Goal: Task Accomplishment & Management: Complete application form

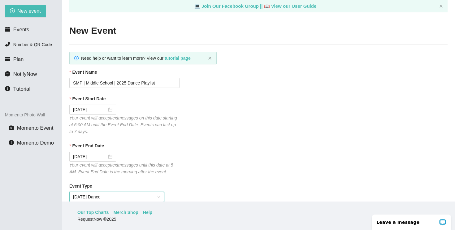
scroll to position [428, 0]
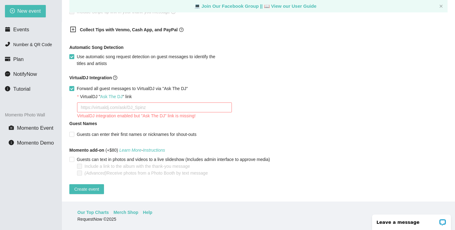
click at [287, 83] on div "VirtualDJ Integration Forward all guest messages to VirtualDJ via "Ask The DJ"" at bounding box center [258, 83] width 379 height 19
click at [71, 86] on input "Forward all guest messages to VirtualDJ via "Ask The DJ"" at bounding box center [71, 88] width 4 height 4
checkbox input "false"
type textarea "[URL][DOMAIN_NAME]"
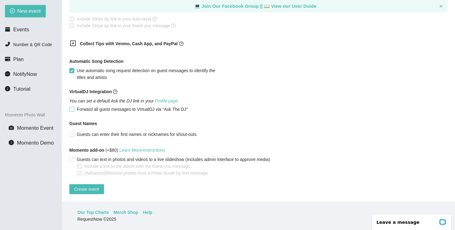
scroll to position [414, 0]
click at [94, 186] on span "Create event" at bounding box center [86, 189] width 25 height 7
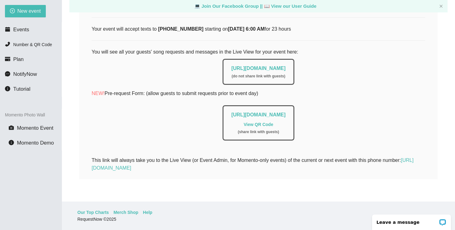
scroll to position [117, 0]
click at [269, 66] on link "https://app.requestnow.io/live/rbpadmr" at bounding box center [258, 68] width 54 height 5
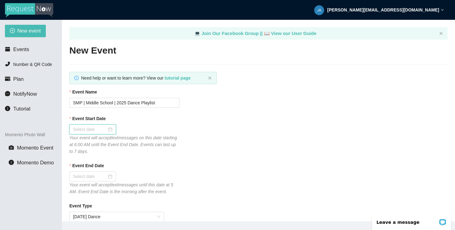
click at [95, 129] on input "Event Start Date" at bounding box center [90, 129] width 34 height 7
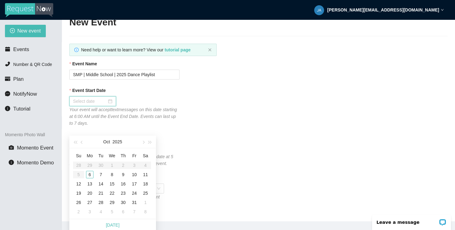
scroll to position [42, 0]
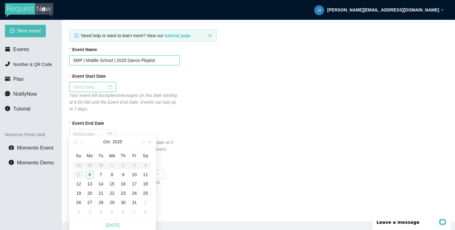
click at [137, 60] on input "SMP | Middle School | 2025 Dance Playlist" at bounding box center [124, 60] width 110 height 10
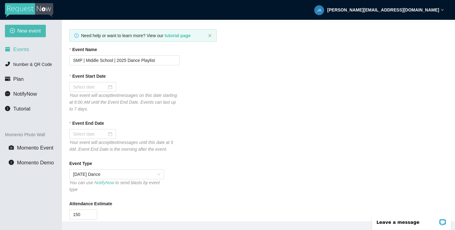
click at [18, 50] on span "Events" at bounding box center [21, 49] width 16 height 6
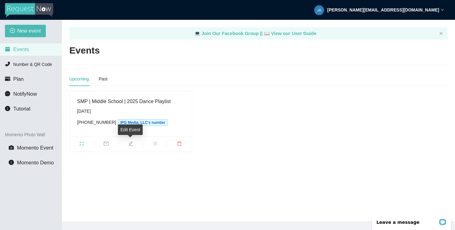
click at [130, 145] on icon "edit" at bounding box center [130, 143] width 5 height 5
type textarea "https://virtualdj.com/ask/DJ_Spinz"
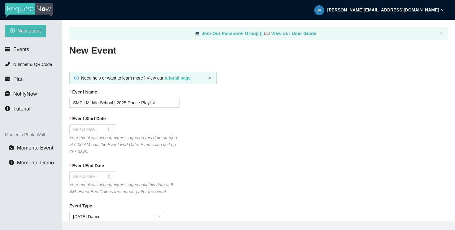
type input "10/16/2025"
type input "10/17/2025"
checkbox input "true"
checkbox input "false"
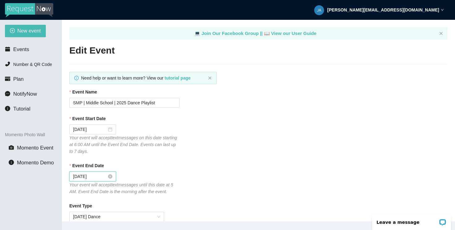
click at [91, 176] on input "10/17/2025" at bounding box center [90, 176] width 34 height 7
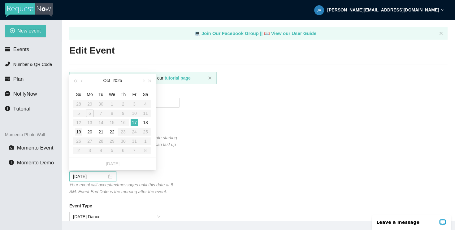
type input "10/19/2025"
click at [79, 132] on div "19" at bounding box center [78, 131] width 7 height 7
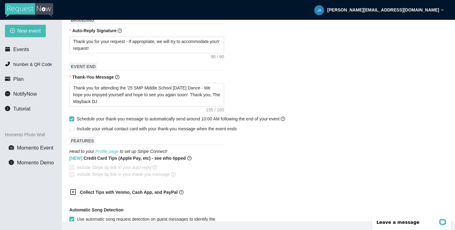
scroll to position [281, 0]
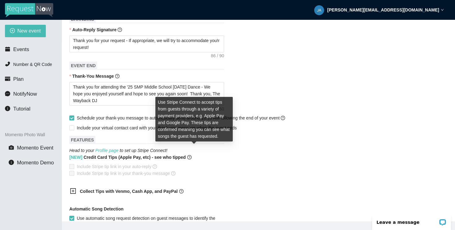
click at [236, 169] on div "[NEW] Credit Card Tips (Apple Pay, etc) - see who tipped Include Stripe tip lin…" at bounding box center [258, 165] width 379 height 23
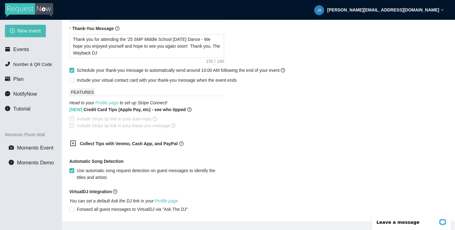
scroll to position [414, 0]
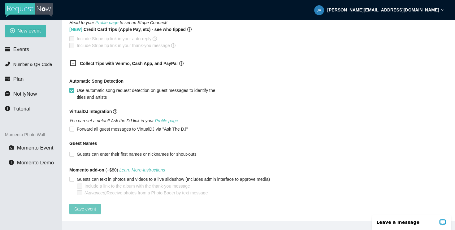
click at [94, 206] on span "Save event" at bounding box center [85, 209] width 22 height 7
click at [19, 46] on li "Events" at bounding box center [31, 49] width 62 height 12
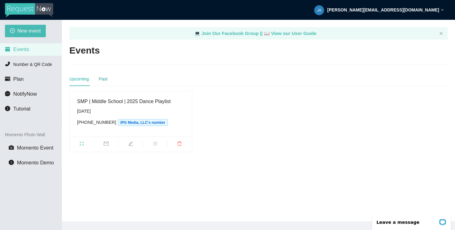
click at [104, 79] on div "Past" at bounding box center [103, 79] width 9 height 7
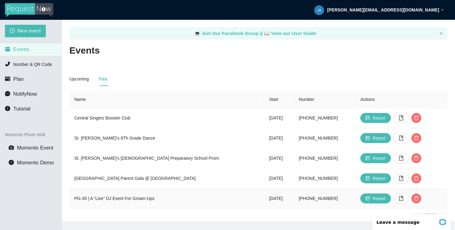
scroll to position [20, 0]
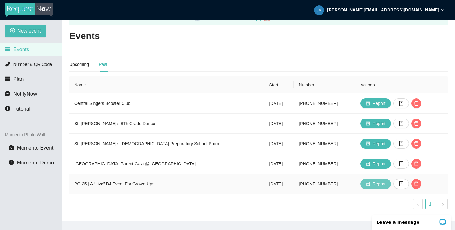
click at [374, 181] on span "Report" at bounding box center [379, 184] width 13 height 7
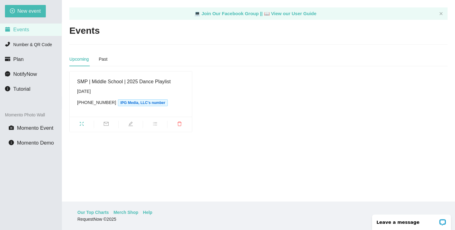
click at [81, 123] on icon "fullscreen" at bounding box center [81, 123] width 5 height 5
click at [157, 124] on icon "bars" at bounding box center [155, 123] width 5 height 5
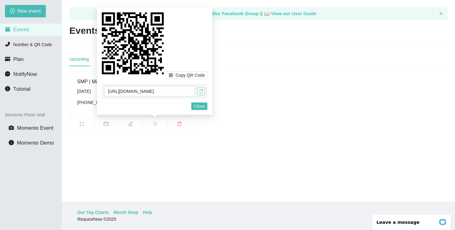
click at [201, 92] on icon "copy" at bounding box center [201, 91] width 4 height 4
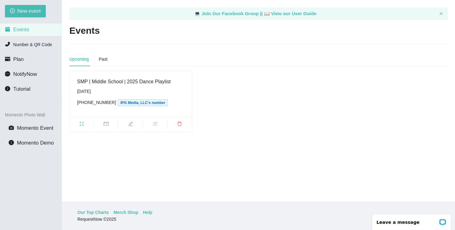
click at [224, 85] on div "SMP | Middle School | 2025 Dance Playlist [DATE] [PHONE_NUMBER] IPG Media, LLC'…" at bounding box center [258, 101] width 383 height 61
click at [154, 124] on icon "bars" at bounding box center [155, 123] width 5 height 5
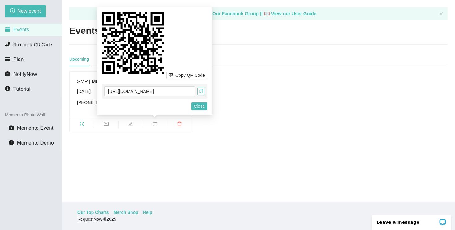
click at [202, 91] on icon "copy" at bounding box center [201, 91] width 4 height 4
click at [176, 74] on span "Copy QR Code" at bounding box center [190, 75] width 29 height 7
click at [134, 41] on icon at bounding box center [133, 43] width 62 height 62
click at [288, 125] on div "SMP | Middle School | 2025 Dance Playlist Thursday, October 16th (512) 693-7137…" at bounding box center [258, 101] width 383 height 61
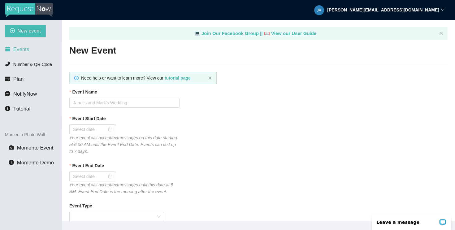
click at [20, 55] on li "Events" at bounding box center [31, 49] width 62 height 12
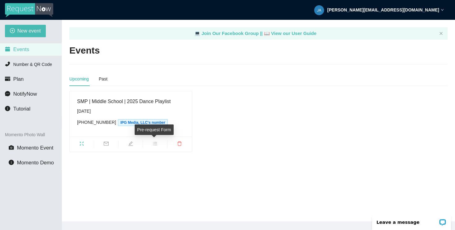
click at [159, 142] on span "bars" at bounding box center [155, 144] width 24 height 7
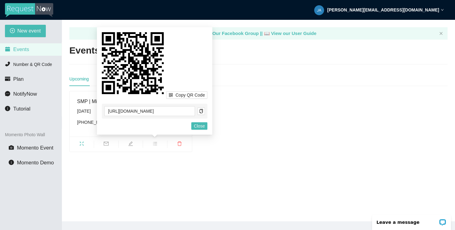
click at [146, 69] on icon at bounding box center [133, 63] width 62 height 62
click at [177, 93] on span "Copy QR Code" at bounding box center [190, 95] width 29 height 7
